Goal: Navigation & Orientation: Find specific page/section

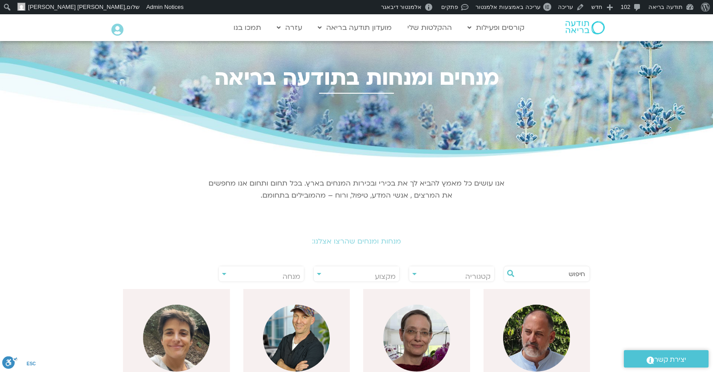
click at [558, 276] on input "text" at bounding box center [552, 273] width 68 height 15
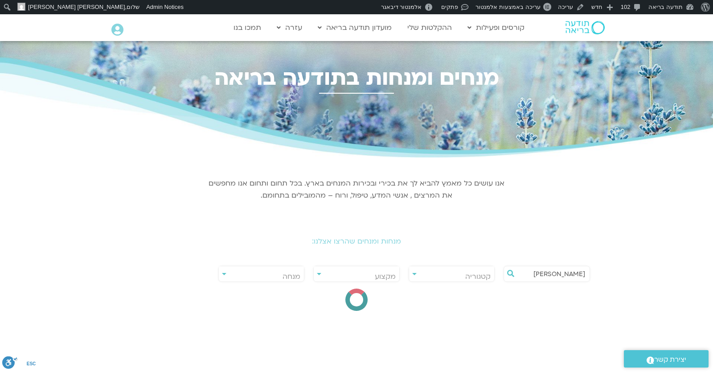
click at [581, 190] on section "אנו עושים כל מאמץ להביא לך את בכירי ובכירות המנחים בארץ. בכל תחום ותחום אנו מחפ…" at bounding box center [356, 188] width 499 height 53
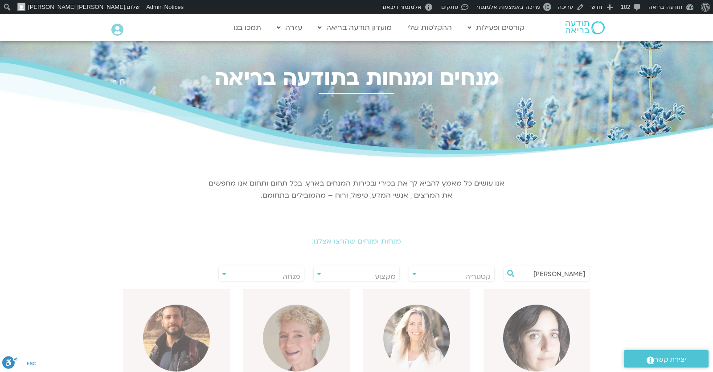
scroll to position [156, 0]
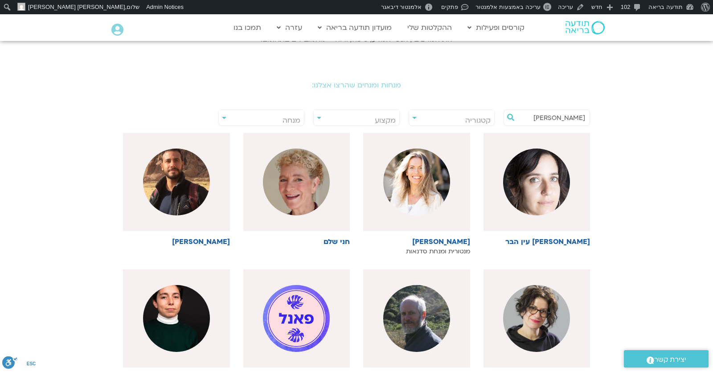
click at [549, 115] on input "[PERSON_NAME]" at bounding box center [552, 117] width 68 height 15
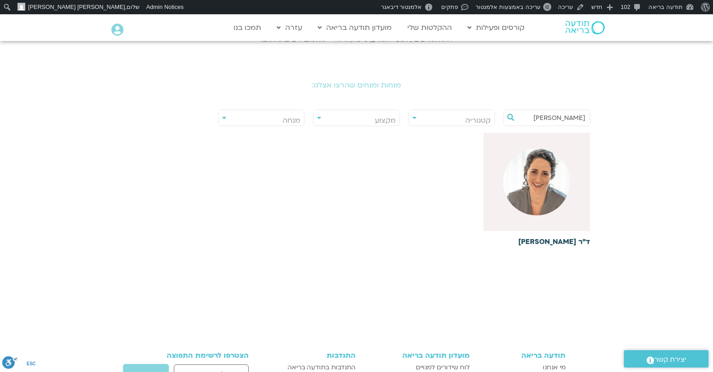
type input "[PERSON_NAME]"
click at [544, 177] on img at bounding box center [536, 181] width 67 height 67
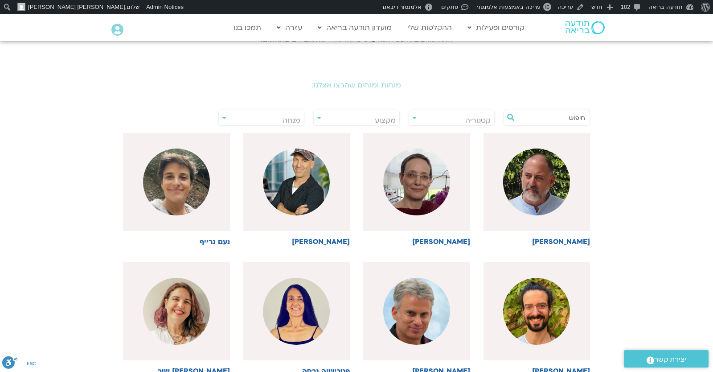
scroll to position [312, 0]
